Goal: Information Seeking & Learning: Find contact information

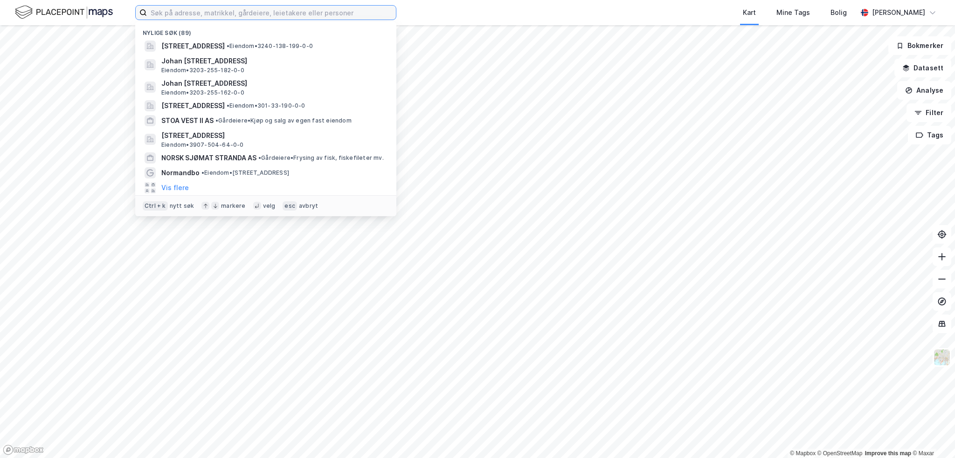
click at [194, 14] on input at bounding box center [271, 13] width 249 height 14
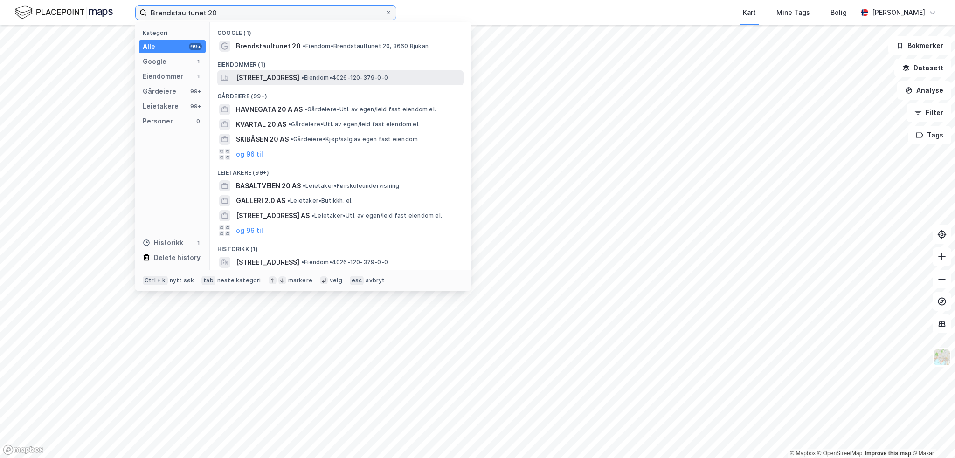
type input "Brendstaultunet 20"
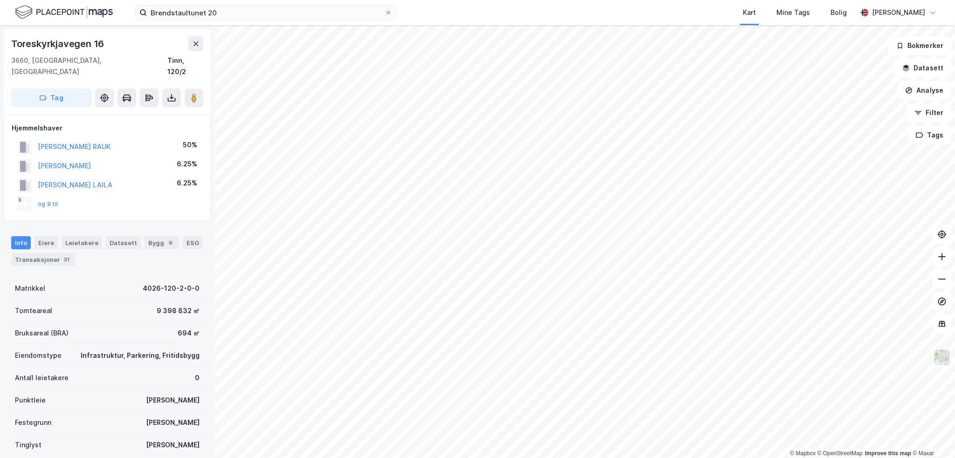
click at [0, 0] on button "og 9 til" at bounding box center [0, 0] width 0 height 0
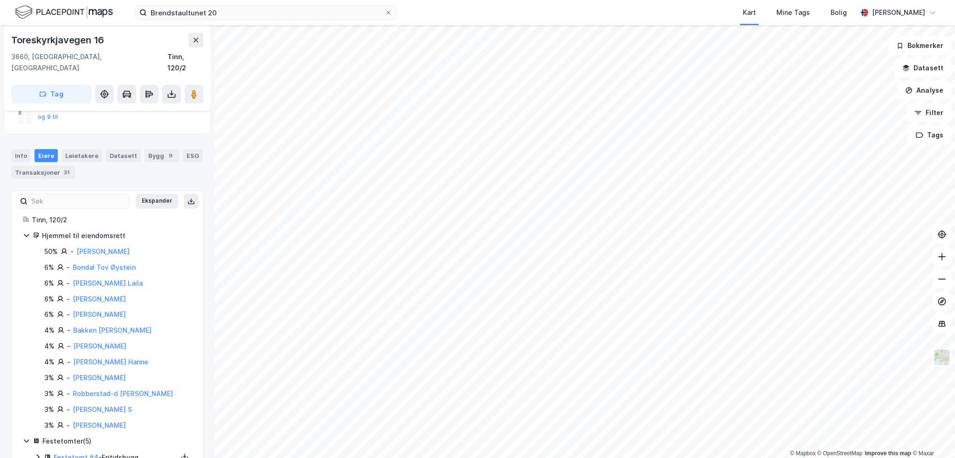
scroll to position [93, 0]
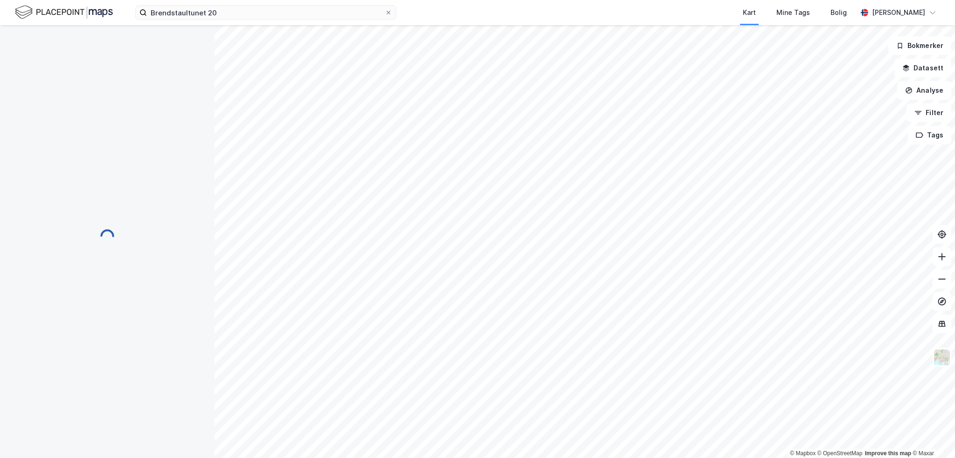
scroll to position [59, 0]
click at [461, 109] on icon at bounding box center [460, 112] width 7 height 7
click at [474, 370] on icon at bounding box center [473, 367] width 7 height 7
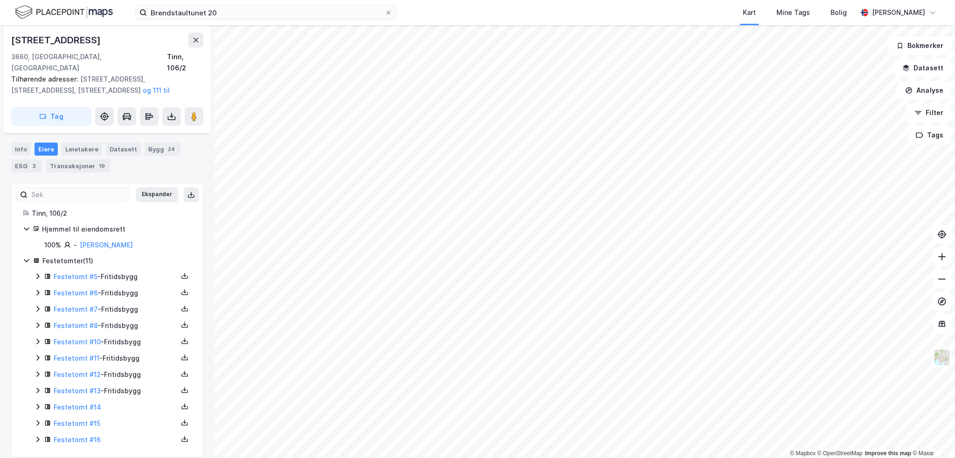
click at [119, 241] on link "[PERSON_NAME]" at bounding box center [106, 245] width 53 height 8
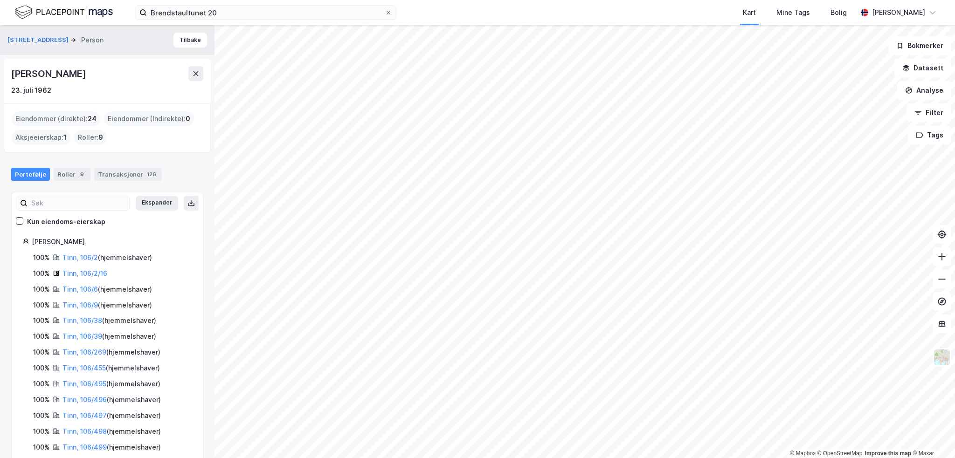
click at [699, 0] on html "Brendstaultunet 20 Kart Mine Tags Bolig [PERSON_NAME] © Mapbox © OpenStreetMap …" at bounding box center [477, 229] width 955 height 458
click at [82, 240] on div "[PERSON_NAME]" at bounding box center [112, 241] width 160 height 11
click at [68, 241] on div "[PERSON_NAME]" at bounding box center [112, 241] width 160 height 11
click at [65, 171] on div "Roller 9" at bounding box center [72, 174] width 37 height 13
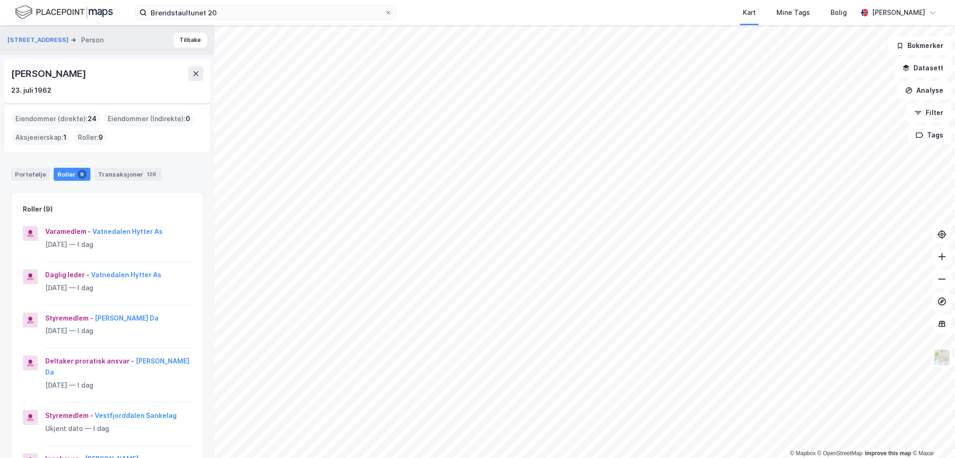
scroll to position [217, 0]
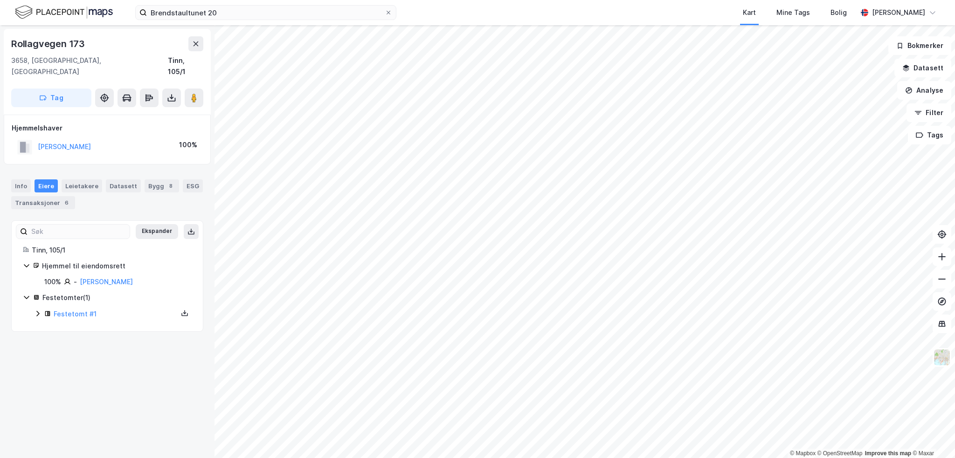
click at [619, 458] on html "Brendstaultunet 20 Kart Mine Tags Bolig [PERSON_NAME] © Mapbox © OpenStreetMap …" at bounding box center [477, 229] width 955 height 458
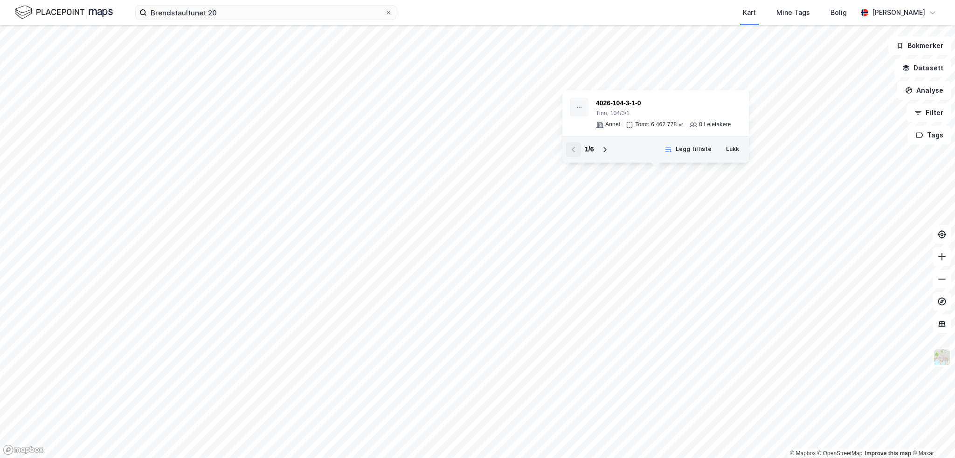
click at [733, 150] on button "Lukk" at bounding box center [732, 149] width 25 height 15
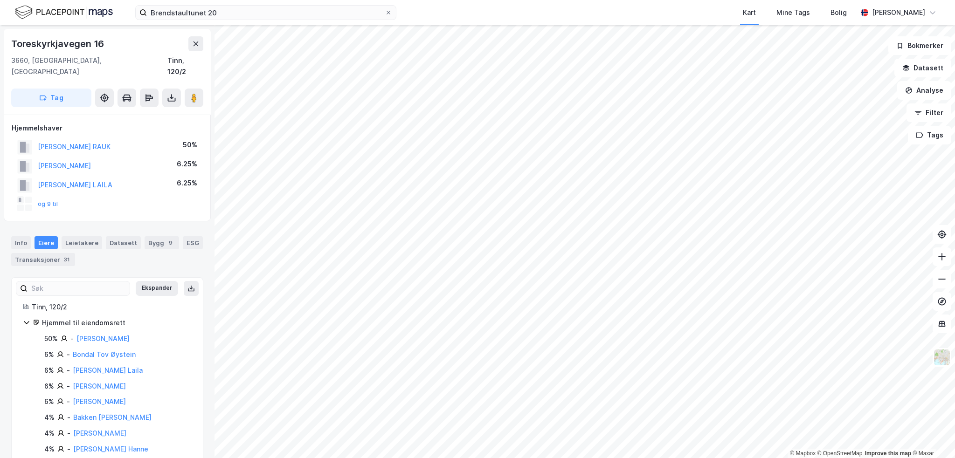
click at [0, 0] on button "[PERSON_NAME] RAUK" at bounding box center [0, 0] width 0 height 0
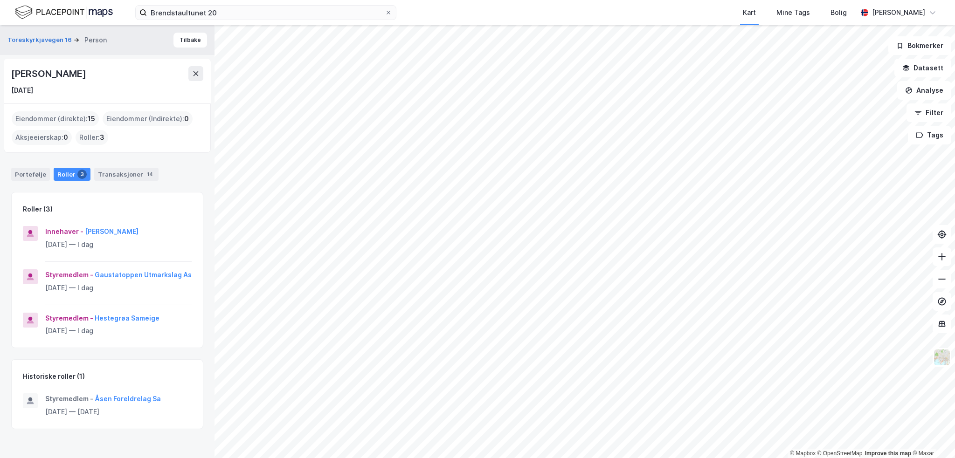
drag, startPoint x: 113, startPoint y: 72, endPoint x: 12, endPoint y: 76, distance: 101.3
click at [12, 76] on div "[PERSON_NAME]" at bounding box center [107, 73] width 192 height 15
copy div "[PERSON_NAME]"
